Goal: Task Accomplishment & Management: Use online tool/utility

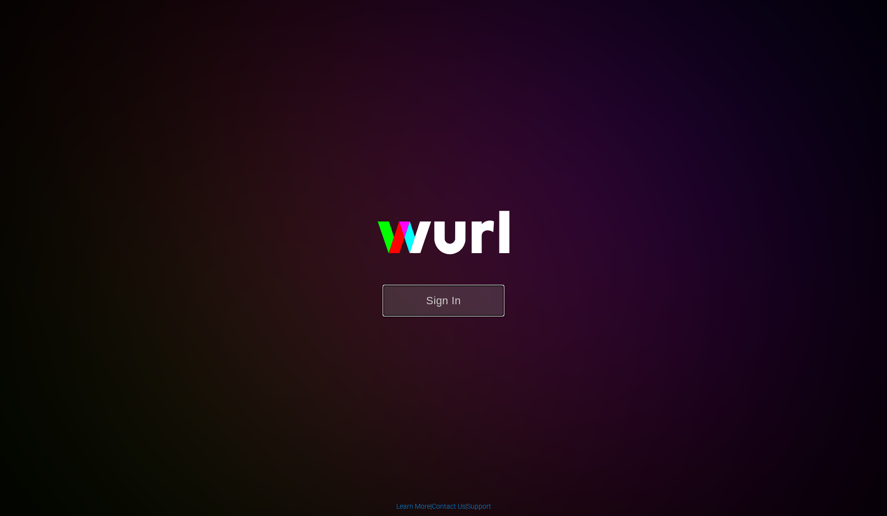
click at [437, 306] on button "Sign In" at bounding box center [444, 301] width 122 height 32
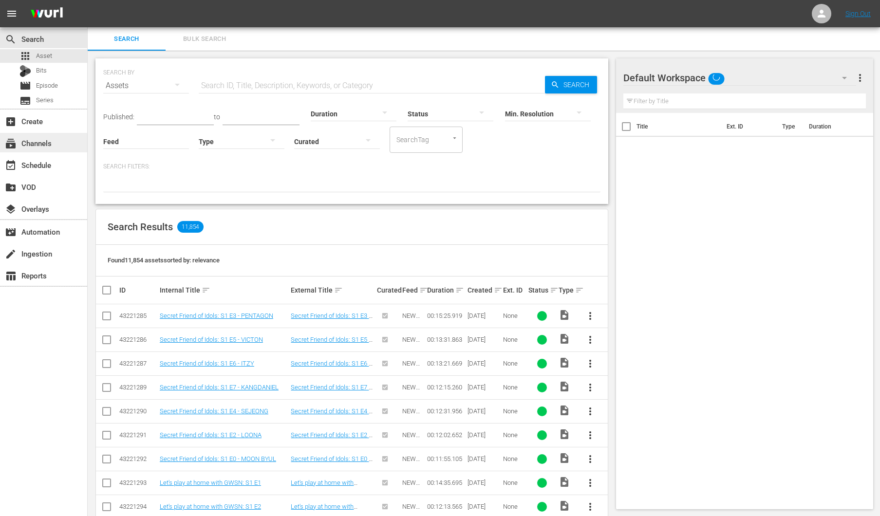
click at [59, 137] on div "subscriptions Channels" at bounding box center [43, 142] width 87 height 19
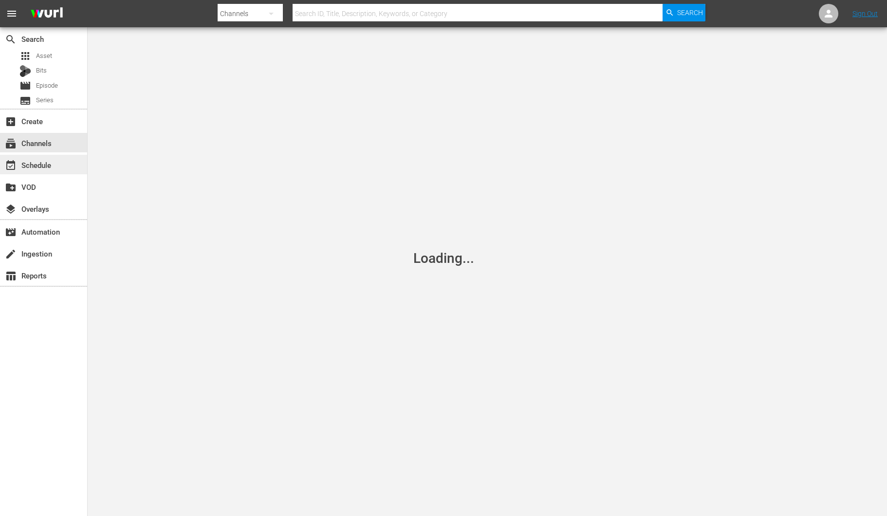
click at [75, 168] on div "event_available Schedule" at bounding box center [43, 164] width 87 height 19
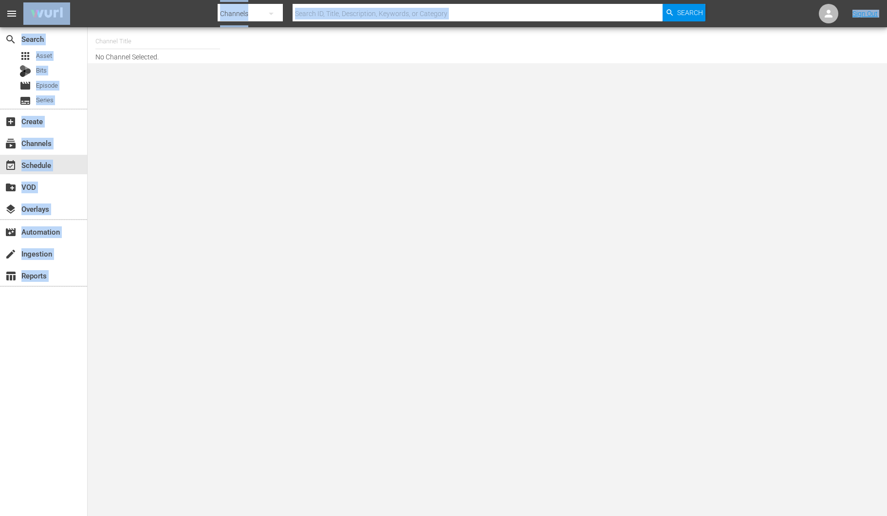
click at [146, 28] on div "menu Search By Channels Search ID, Title, Description, Keywords, or Category Se…" at bounding box center [443, 31] width 887 height 63
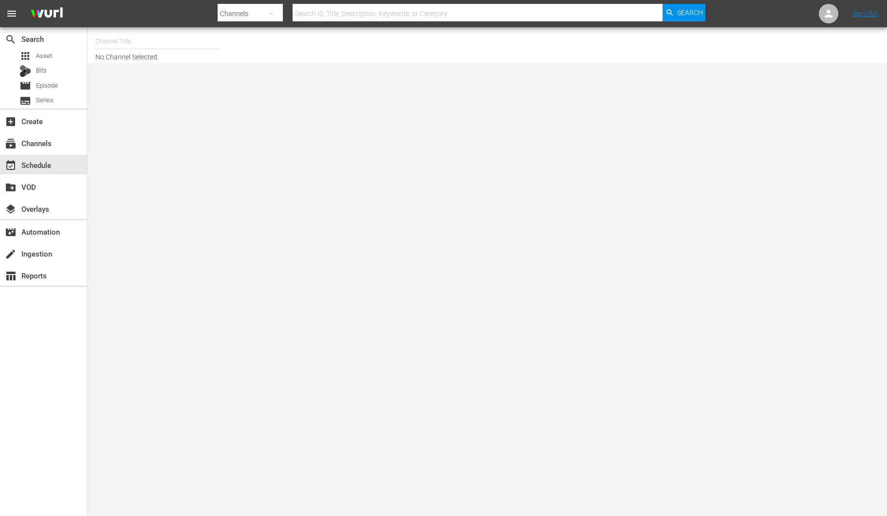
click at [142, 42] on input "text" at bounding box center [157, 41] width 125 height 23
click at [133, 79] on div "BABY SHARK TV (696 - newidco_babysharktv_1)" at bounding box center [229, 68] width 252 height 23
type input "BABY SHARK TV (696 - newidco_babysharktv_1)"
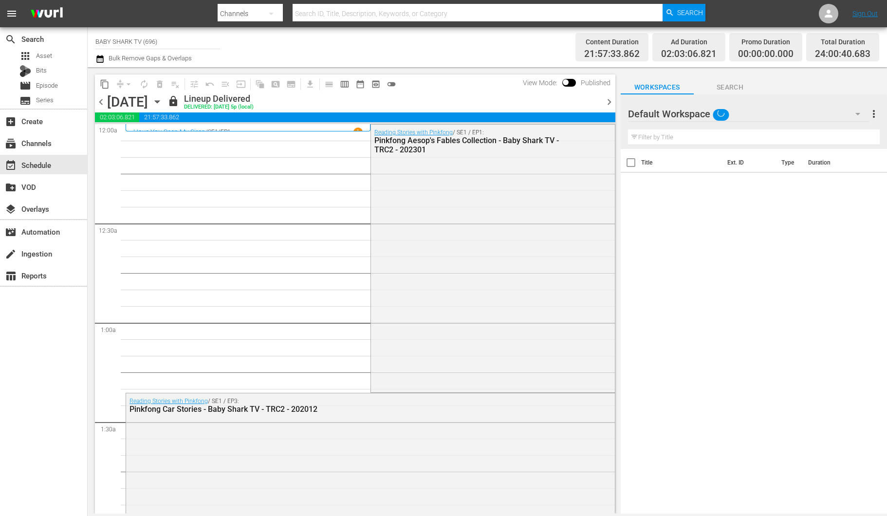
click at [163, 99] on icon "button" at bounding box center [157, 101] width 11 height 11
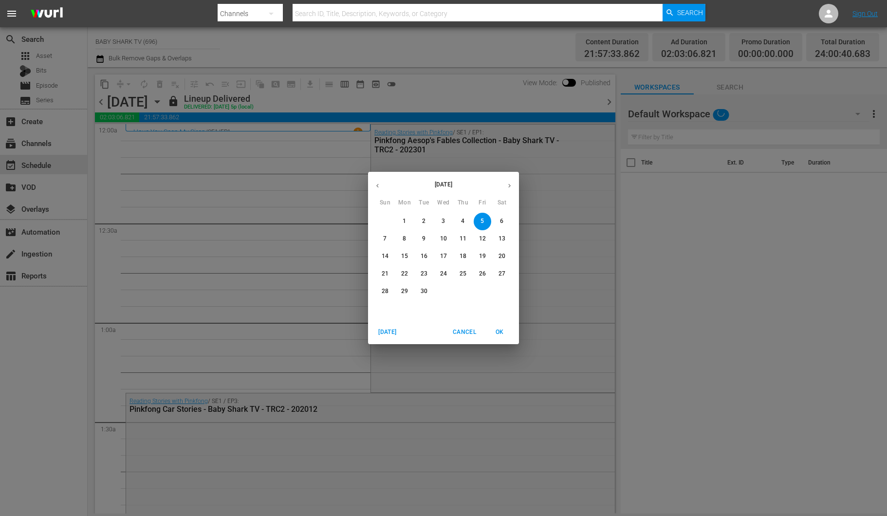
click at [407, 241] on span "8" at bounding box center [405, 239] width 18 height 8
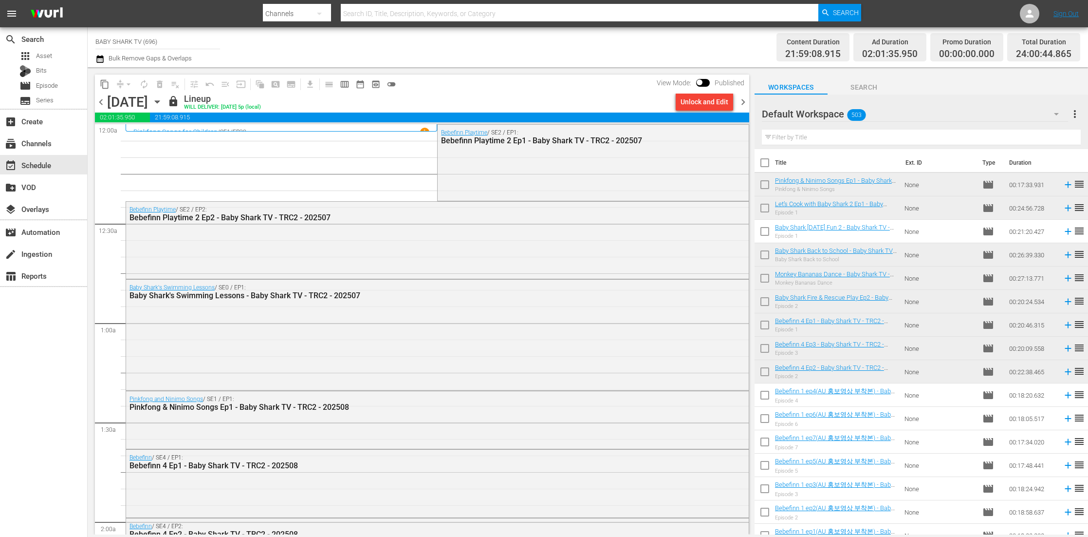
click at [165, 101] on div "Monday, September 8th September 8th" at bounding box center [136, 102] width 58 height 16
click at [163, 101] on icon "button" at bounding box center [157, 101] width 11 height 11
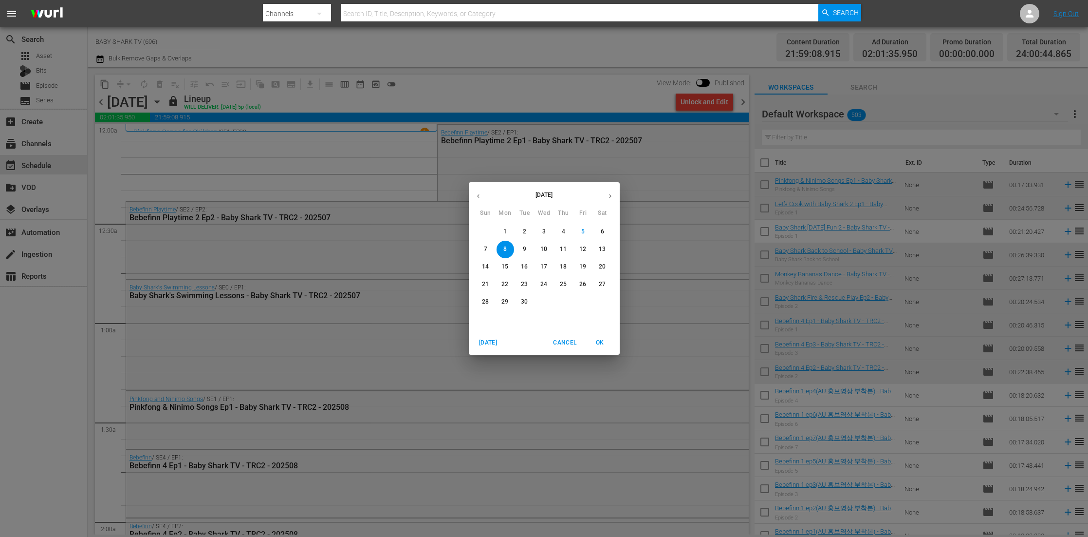
click at [567, 245] on span "11" at bounding box center [564, 249] width 18 height 8
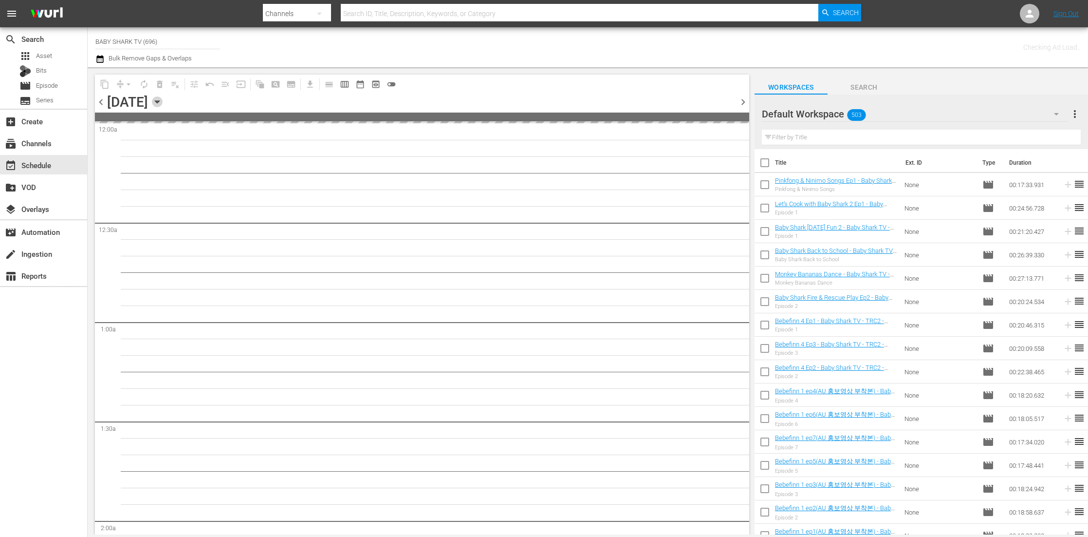
click at [163, 96] on icon "button" at bounding box center [157, 101] width 11 height 11
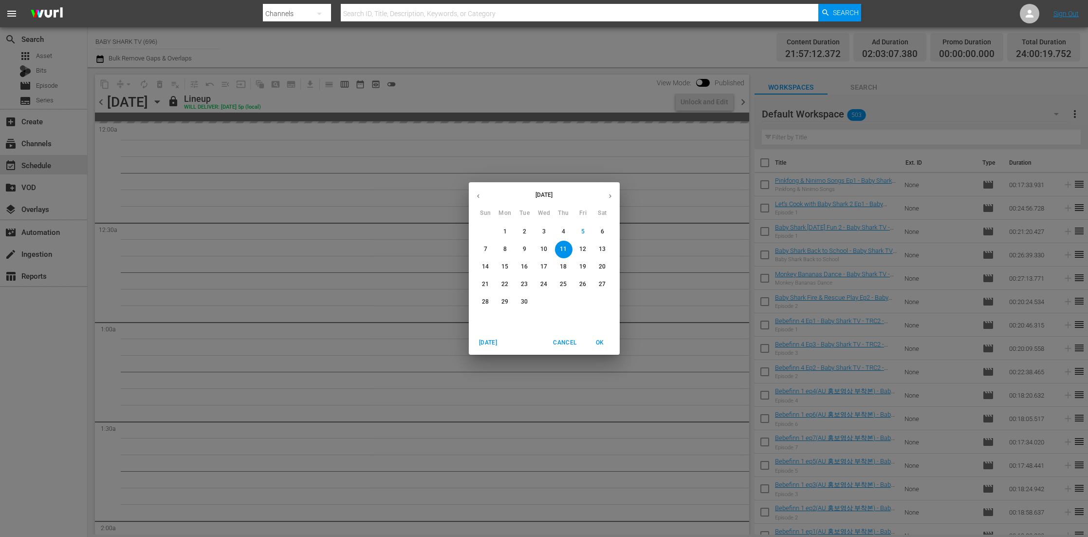
click at [605, 48] on div "September 2025 Sun Mon Tue Wed Thu Fri Sat 31 1 2 3 4 5 6 7 8 9 10 11 12 13 14 …" at bounding box center [544, 268] width 1088 height 537
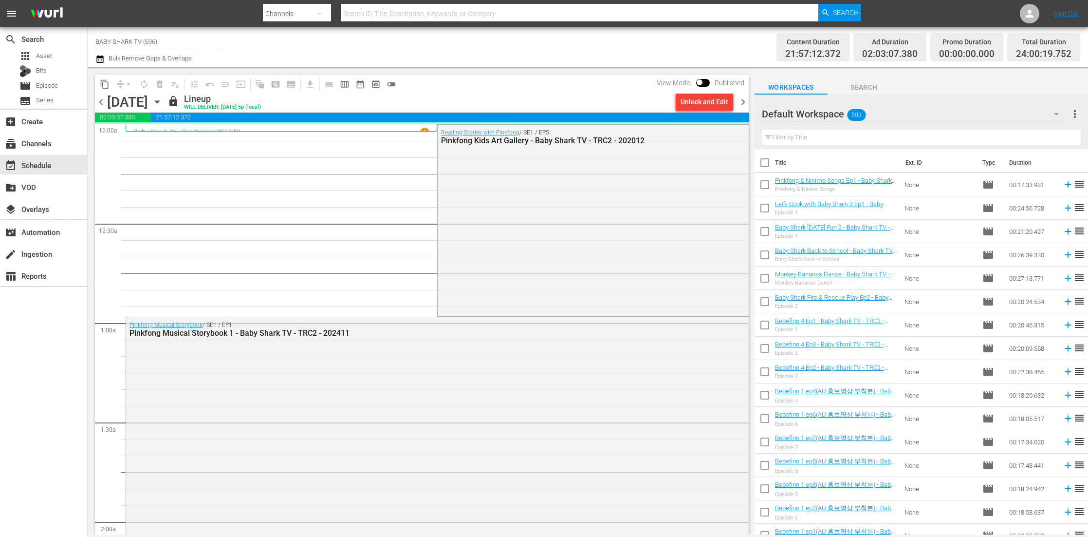
click at [163, 100] on icon "button" at bounding box center [157, 101] width 11 height 11
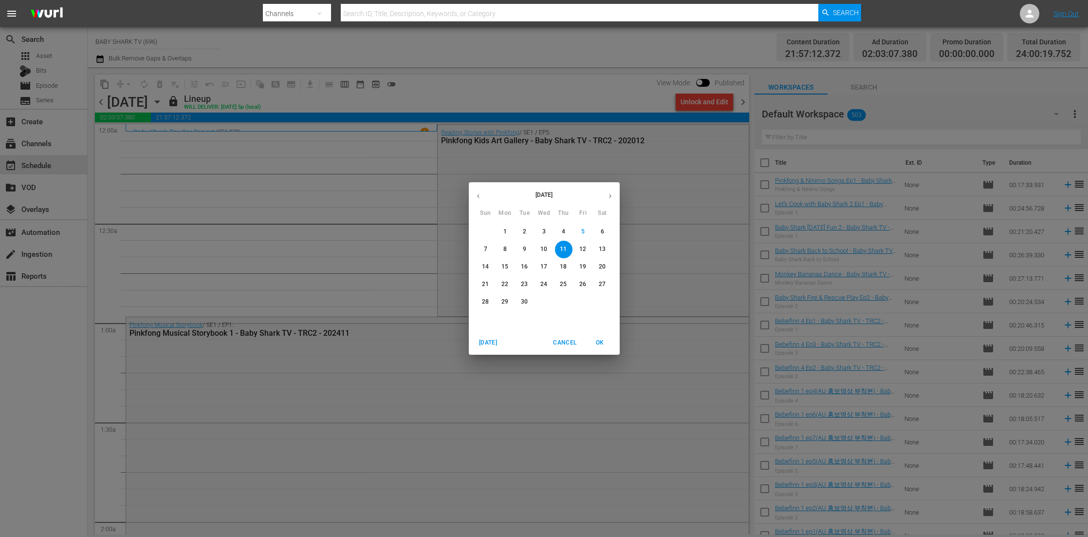
click at [523, 253] on p "9" at bounding box center [524, 249] width 3 height 8
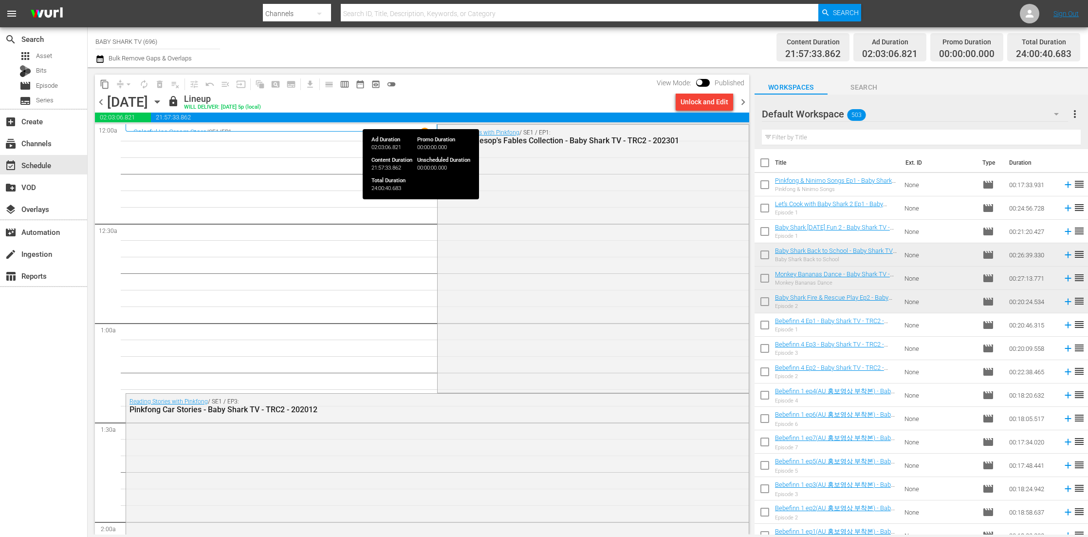
click at [539, 97] on div "lock Lineup WILL DELIVER: 9/8 @ 5p (local)" at bounding box center [419, 101] width 504 height 17
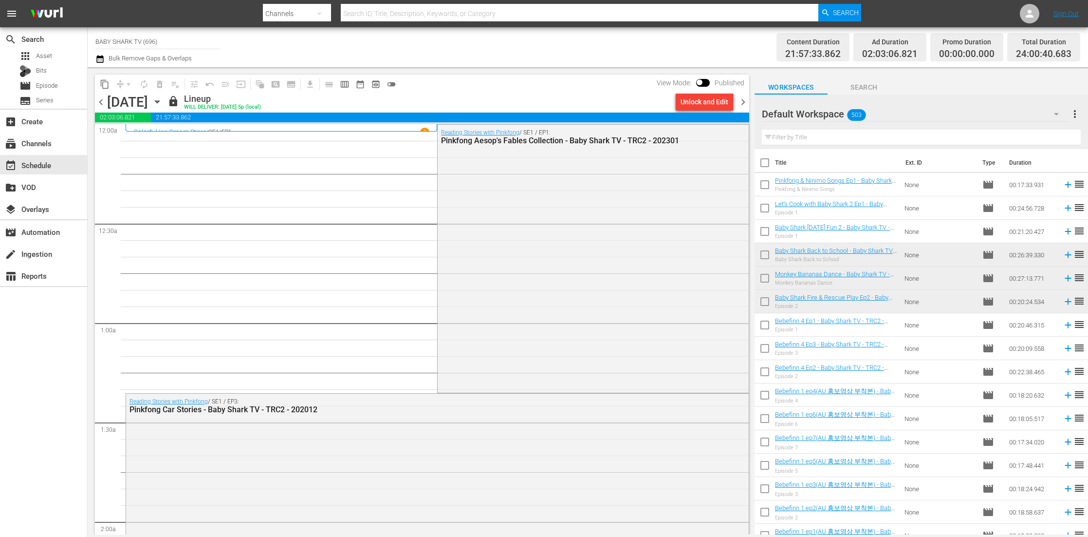
click at [163, 98] on icon "button" at bounding box center [157, 101] width 11 height 11
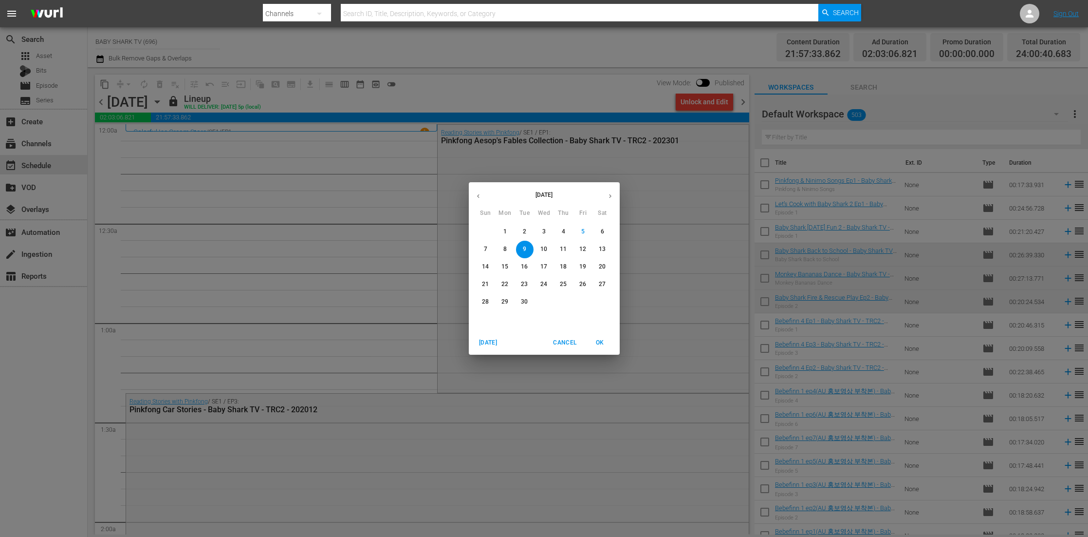
click at [547, 253] on span "10" at bounding box center [545, 249] width 18 height 8
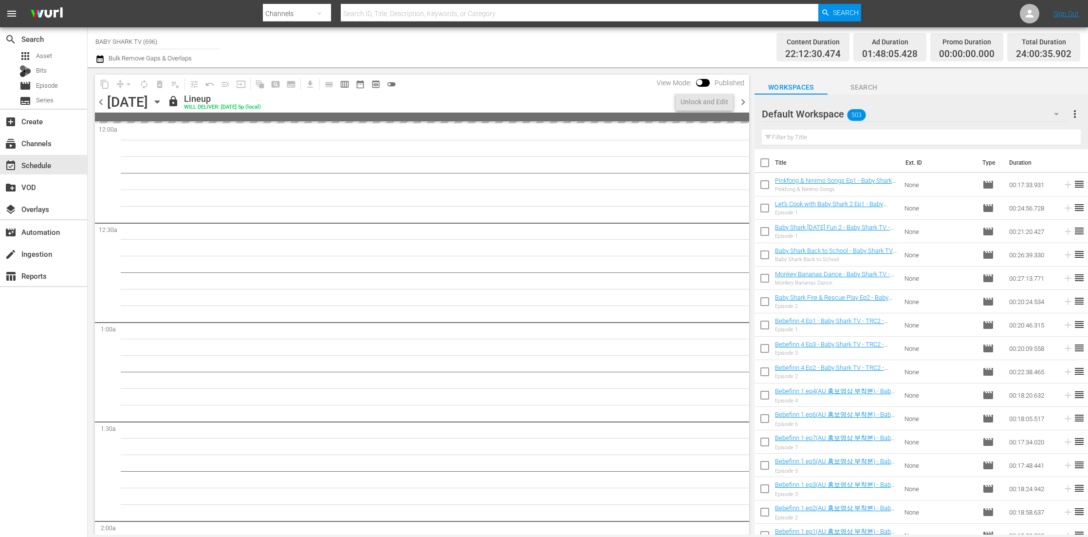
click at [540, 100] on div "lock Lineup WILL DELIVER: 9/9 @ 5p (local)" at bounding box center [419, 101] width 504 height 17
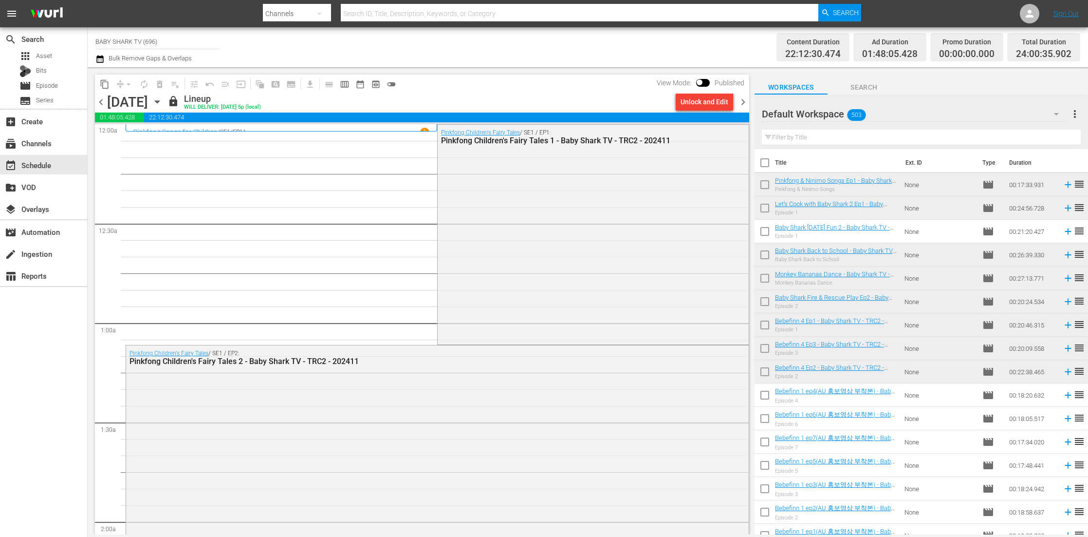
click at [159, 101] on icon "button" at bounding box center [157, 102] width 4 height 2
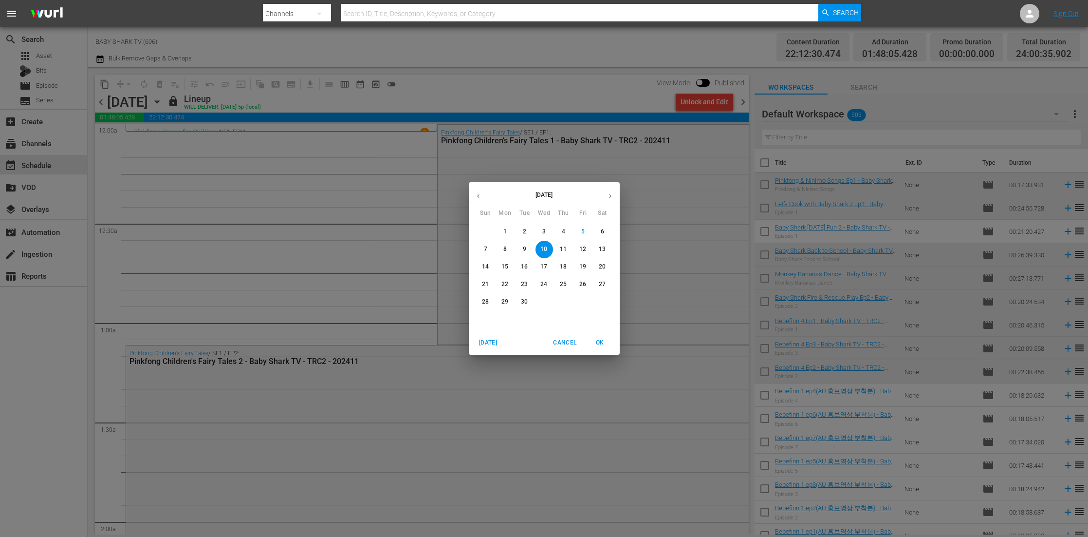
click at [565, 254] on button "11" at bounding box center [564, 250] width 18 height 18
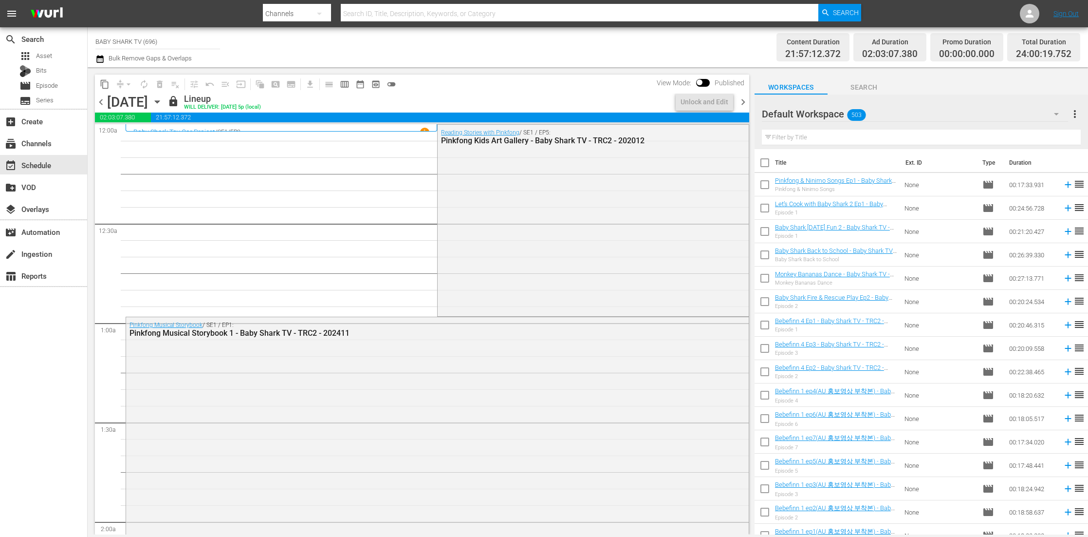
click at [513, 93] on div "content_copy compress arrow_drop_down autorenew_outlined delete_forever_outline…" at bounding box center [422, 83] width 654 height 19
click at [163, 100] on icon "button" at bounding box center [157, 101] width 11 height 11
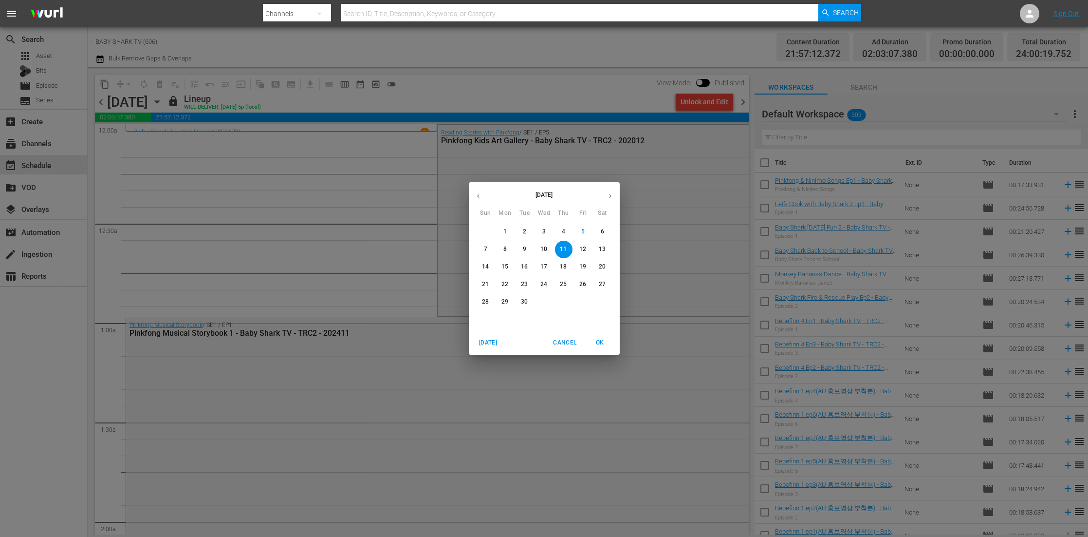
click at [588, 253] on button "12" at bounding box center [584, 250] width 18 height 18
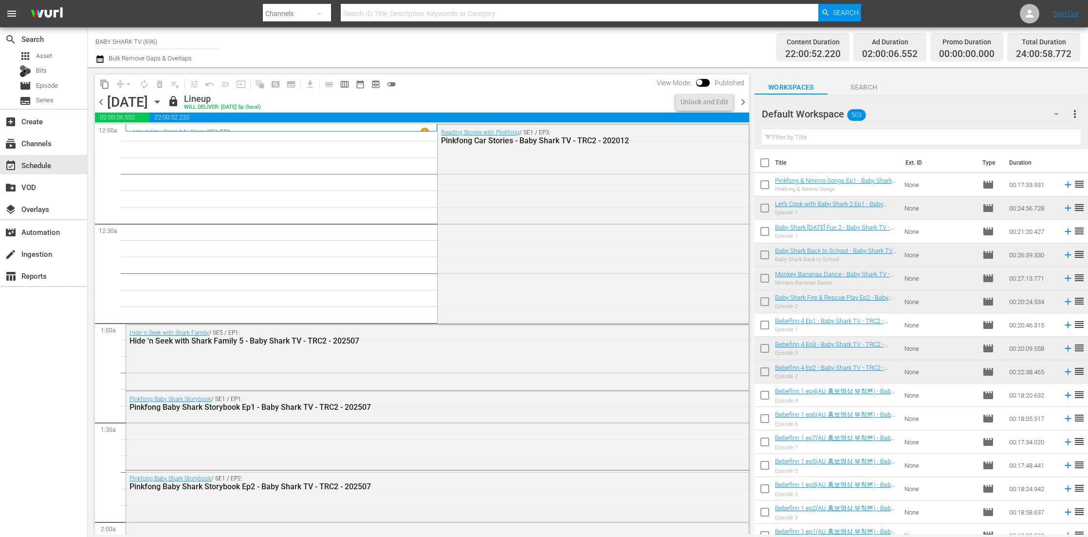
click at [468, 97] on div "lock Lineup WILL DELIVER: 9/11 @ 5p (local)" at bounding box center [419, 101] width 504 height 17
click at [165, 103] on div "Friday, September 12th September 12th" at bounding box center [136, 102] width 58 height 16
click at [163, 105] on icon "button" at bounding box center [157, 101] width 11 height 11
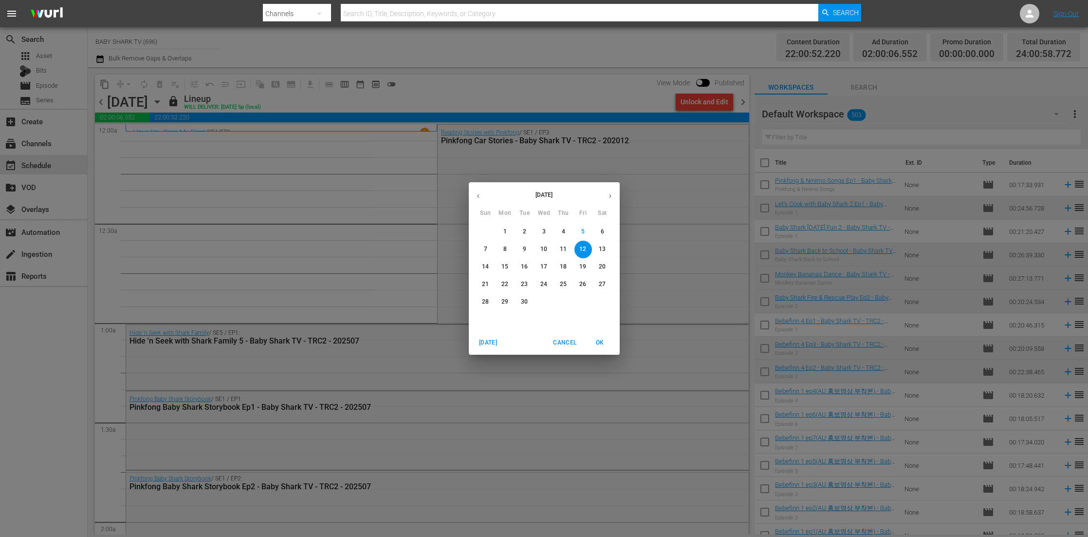
click at [598, 252] on span "13" at bounding box center [603, 249] width 18 height 8
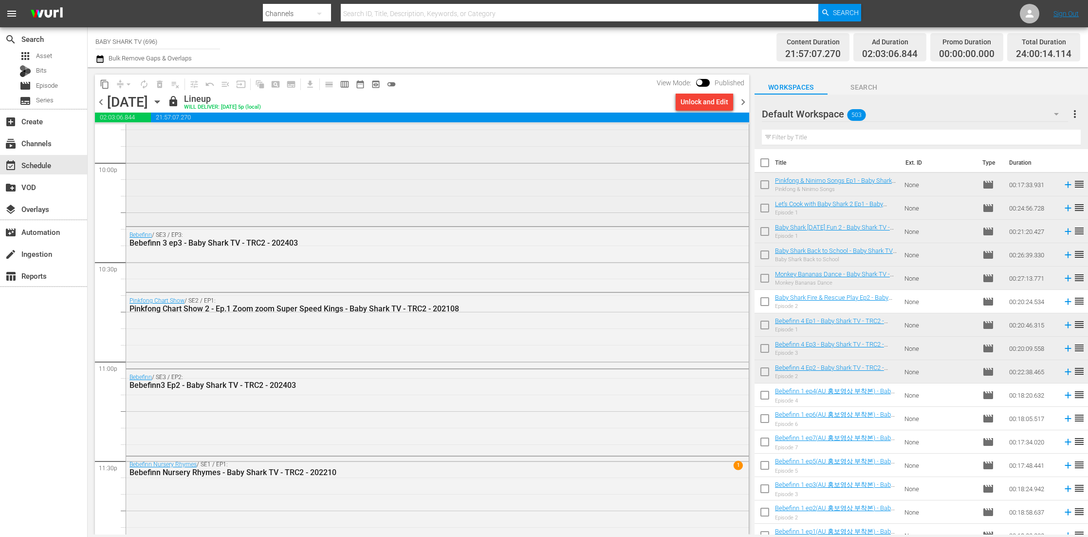
scroll to position [4358, 0]
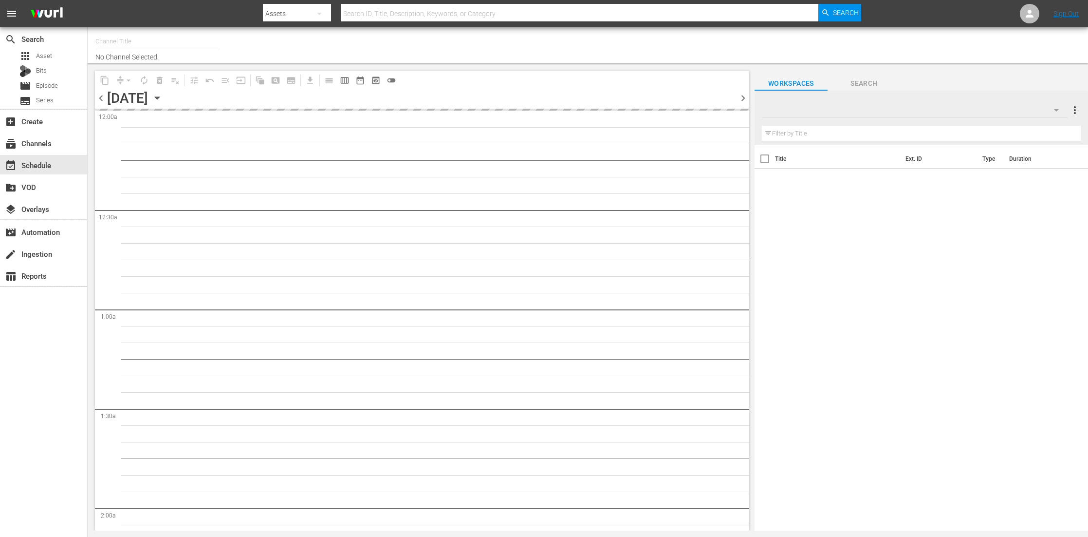
type input "BABY SHARK TV (696)"
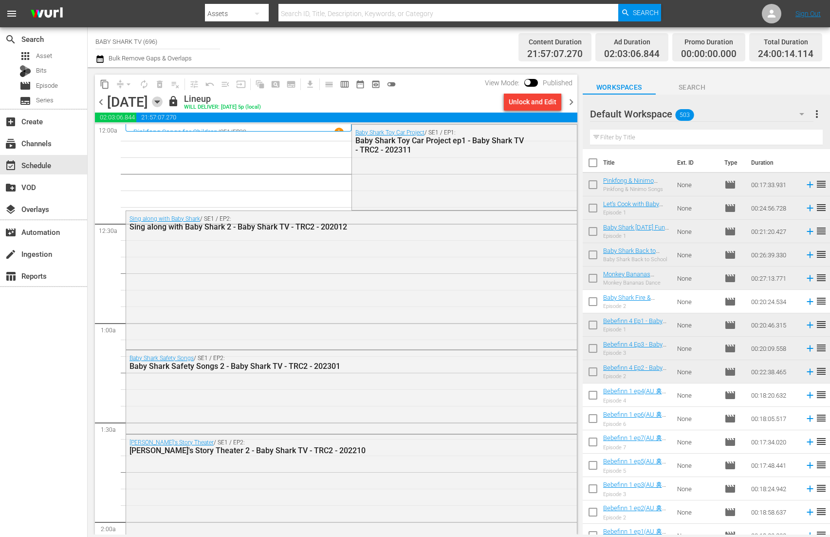
click at [163, 100] on icon "button" at bounding box center [157, 101] width 11 height 11
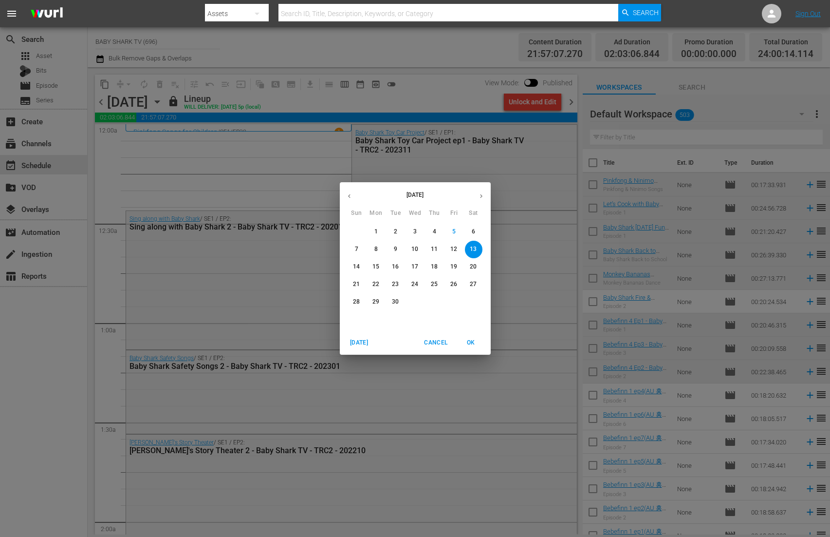
click at [361, 268] on span "14" at bounding box center [357, 266] width 18 height 8
